Goal: Check status

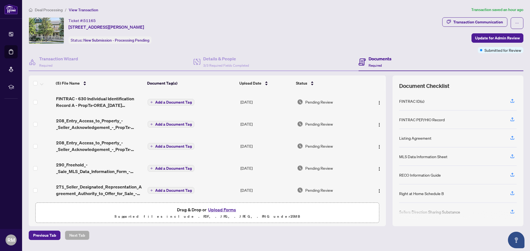
click at [378, 57] on h4 "Documents" at bounding box center [379, 58] width 23 height 7
click at [377, 65] on span "Required" at bounding box center [374, 65] width 13 height 4
drag, startPoint x: 383, startPoint y: 98, endPoint x: 385, endPoint y: 110, distance: 12.3
click at [385, 110] on div "FINTRAC - 630 Individual Identification Record A - PropTx-OREA_[DATE] 14_54_08.…" at bounding box center [207, 145] width 357 height 109
click at [362, 116] on td "Pending Review" at bounding box center [330, 124] width 71 height 22
